Goal: Complete application form: Complete application form

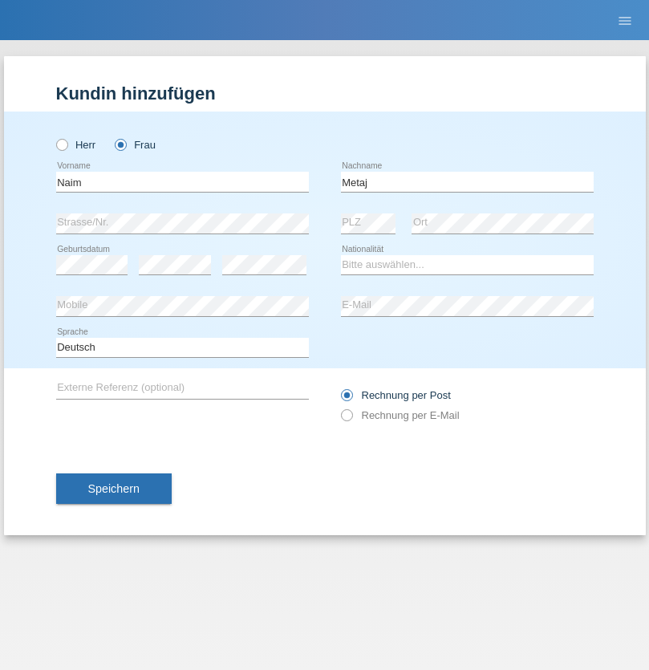
type input "Metaj"
select select "XK"
select select "C"
select select "28"
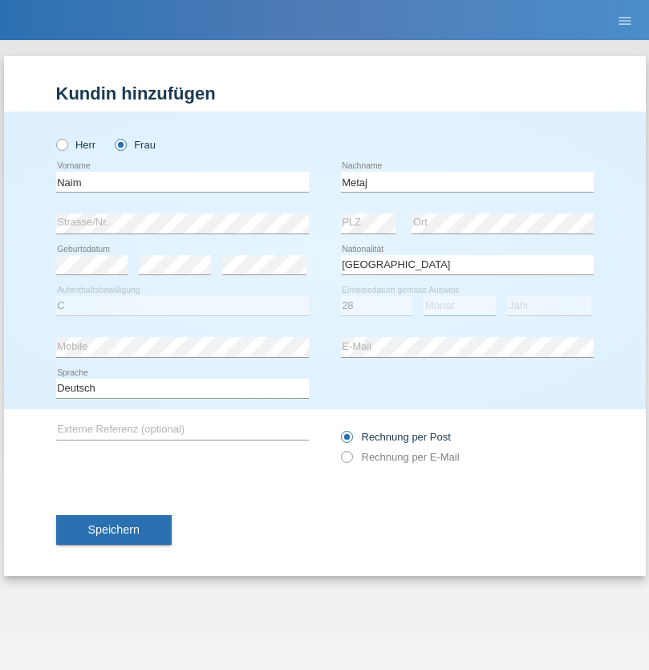
select select "08"
select select "1993"
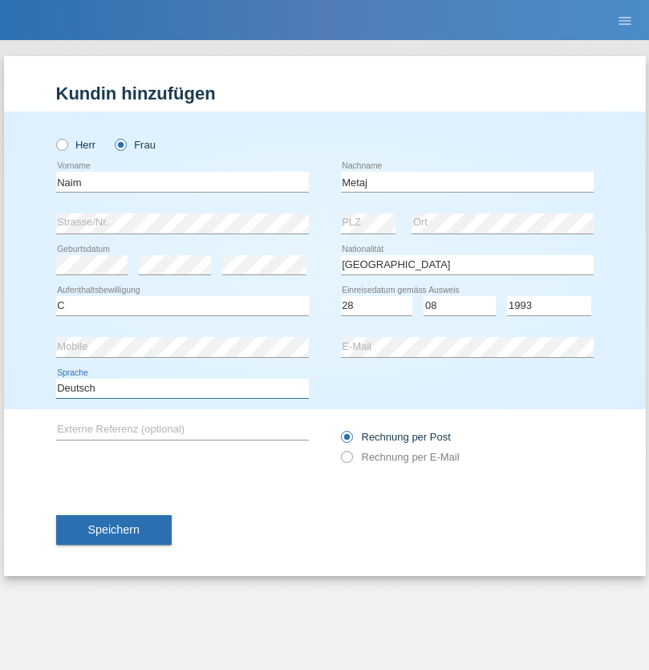
select select "en"
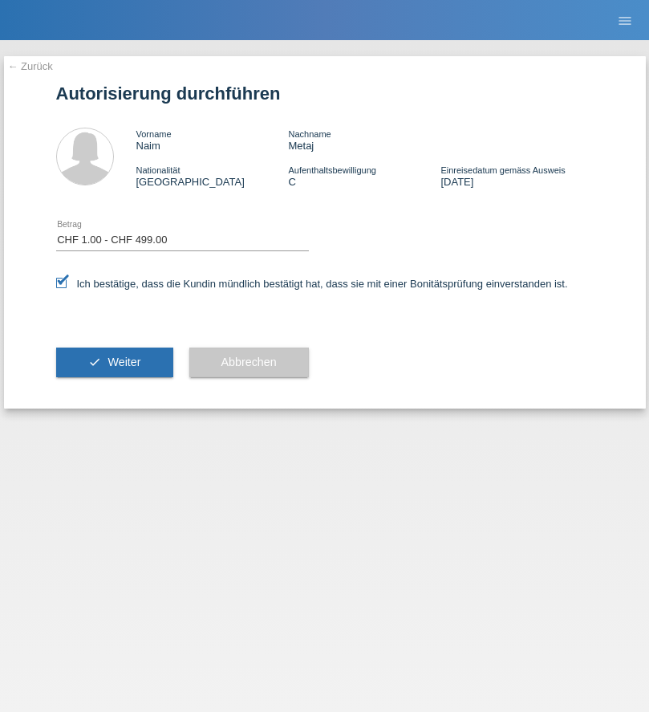
select select "1"
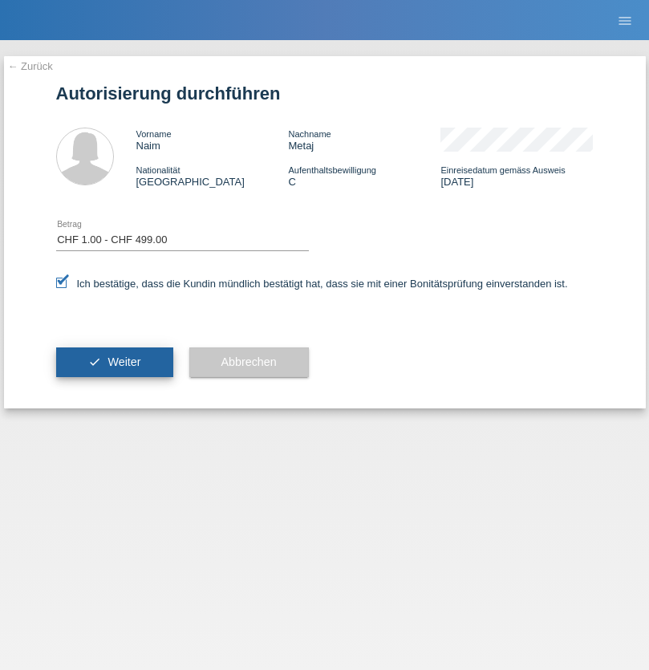
click at [114, 362] on span "Weiter" at bounding box center [123, 361] width 33 height 13
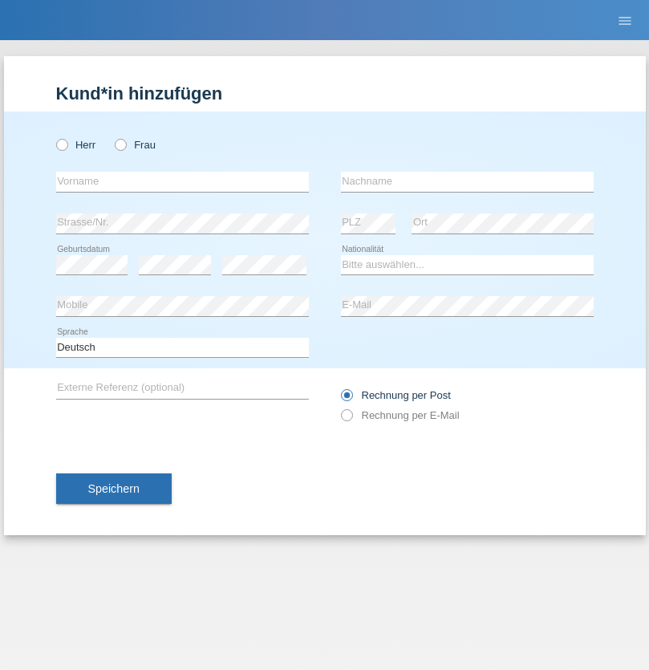
radio input "true"
click at [182, 181] on input "text" at bounding box center [182, 182] width 253 height 20
type input "[PERSON_NAME]"
click at [467, 181] on input "text" at bounding box center [467, 182] width 253 height 20
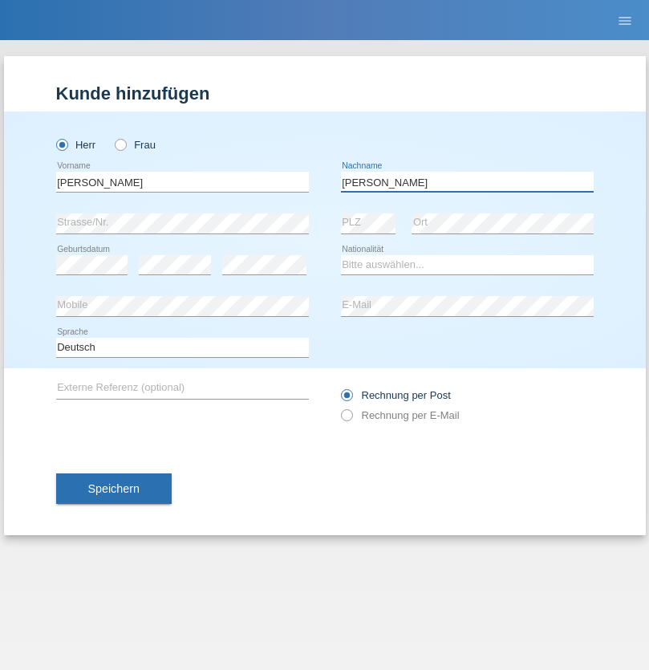
type input "[PERSON_NAME]"
select select "IT"
select select "C"
select select "02"
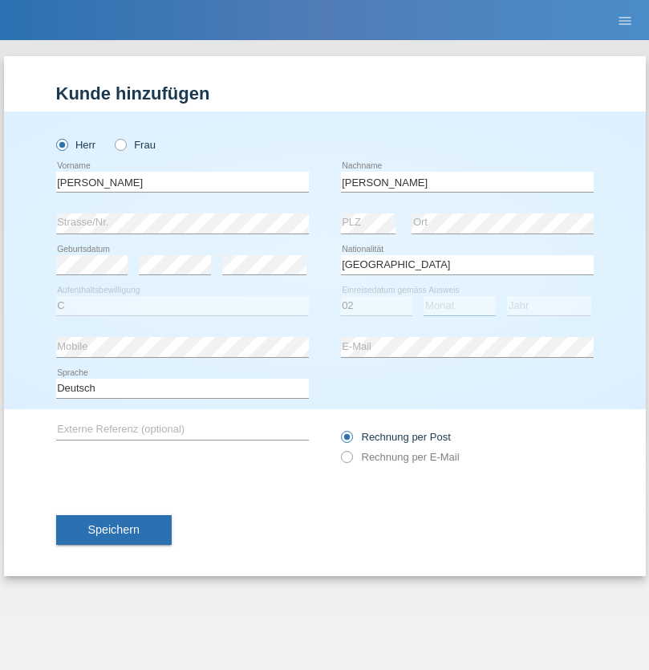
select select "05"
select select "2021"
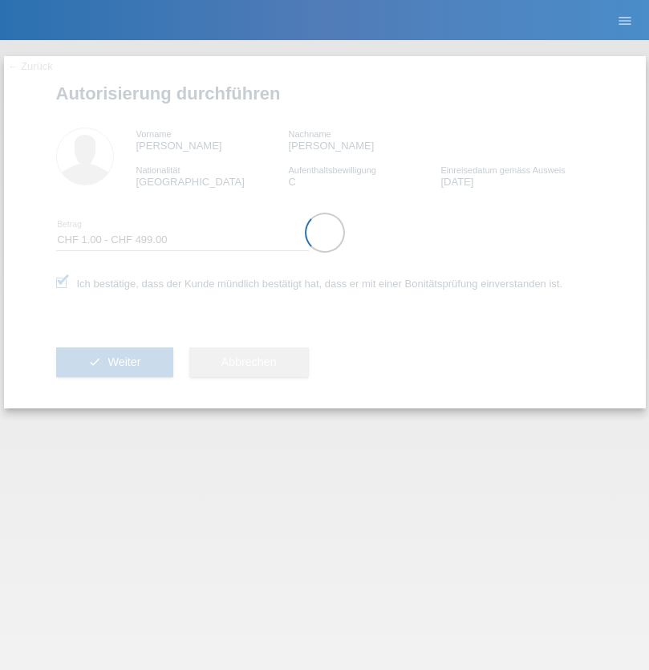
select select "1"
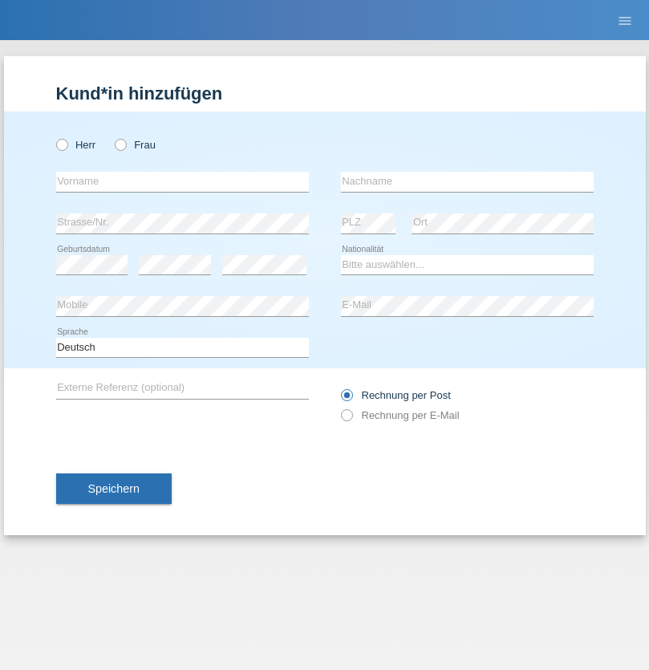
radio input "true"
click at [182, 181] on input "text" at bounding box center [182, 182] width 253 height 20
type input "Joel"
click at [467, 181] on input "text" at bounding box center [467, 182] width 253 height 20
type input "Tinner"
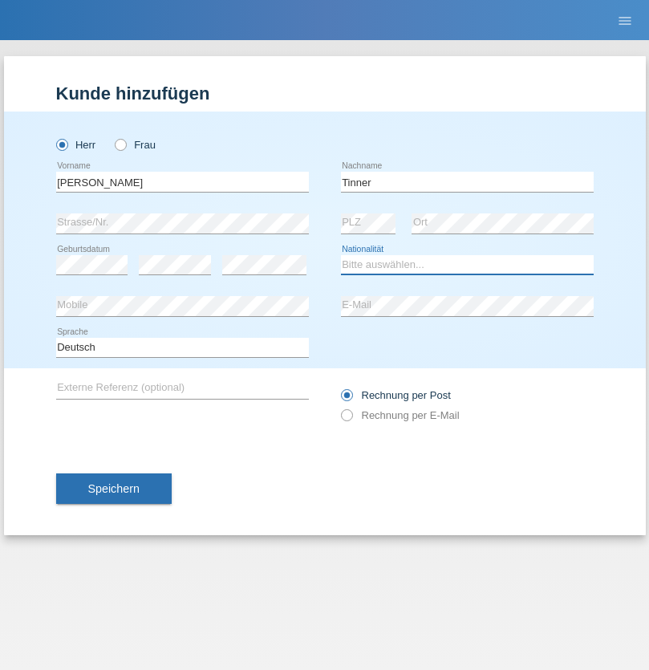
select select "CH"
radio input "true"
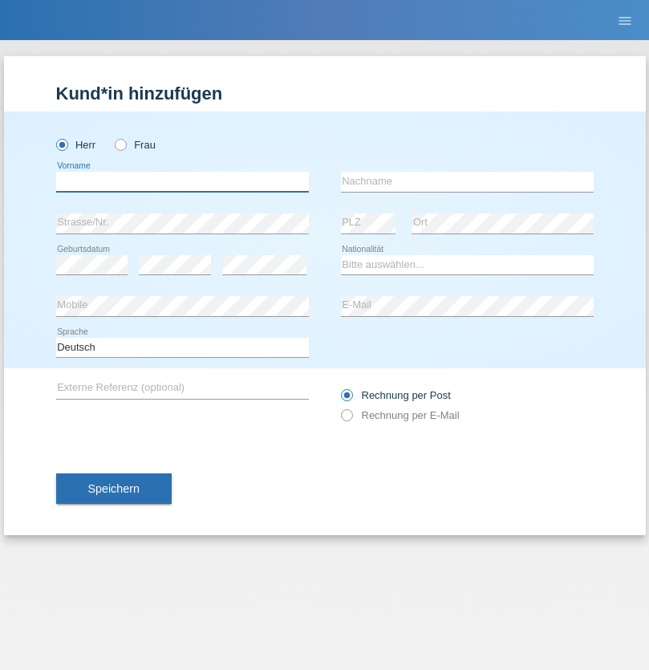
click at [182, 181] on input "text" at bounding box center [182, 182] width 253 height 20
type input "firat"
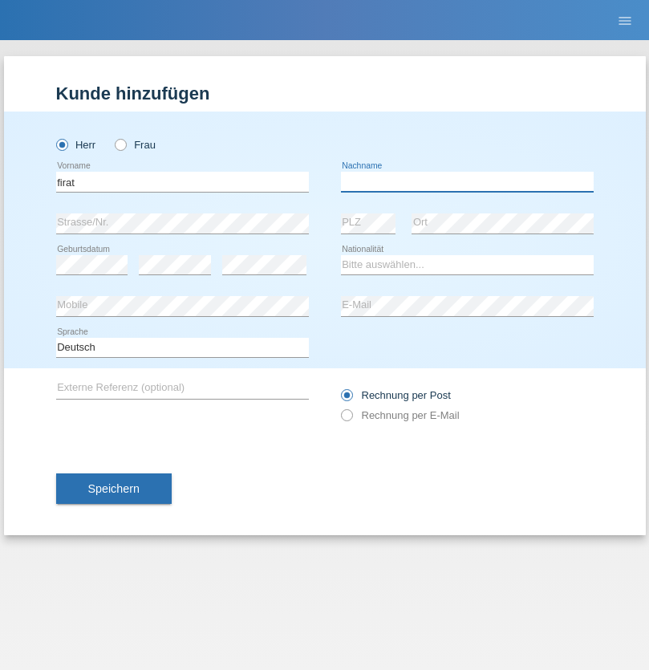
click at [467, 181] on input "text" at bounding box center [467, 182] width 253 height 20
type input "kara"
select select "CH"
